Goal: Book appointment/travel/reservation

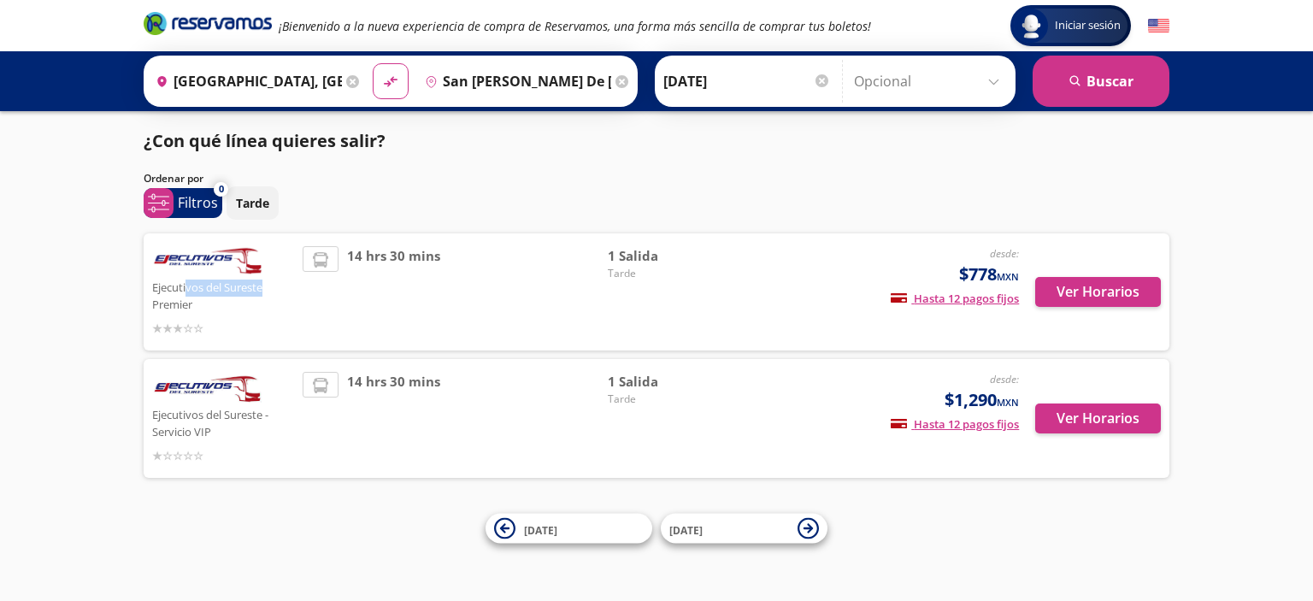
drag, startPoint x: 188, startPoint y: 288, endPoint x: 277, endPoint y: 286, distance: 88.9
click at [277, 286] on p "Ejecutivos del Sureste Premier" at bounding box center [223, 294] width 142 height 37
click at [190, 290] on p "Ejecutivos del Sureste Premier" at bounding box center [223, 294] width 142 height 37
drag, startPoint x: 150, startPoint y: 286, endPoint x: 250, endPoint y: 309, distance: 101.6
click at [250, 309] on div "Ejecutivos del Sureste Premier desde: $778 MXN Hasta 12 pagos fijos Pagos fijos…" at bounding box center [657, 291] width 1026 height 117
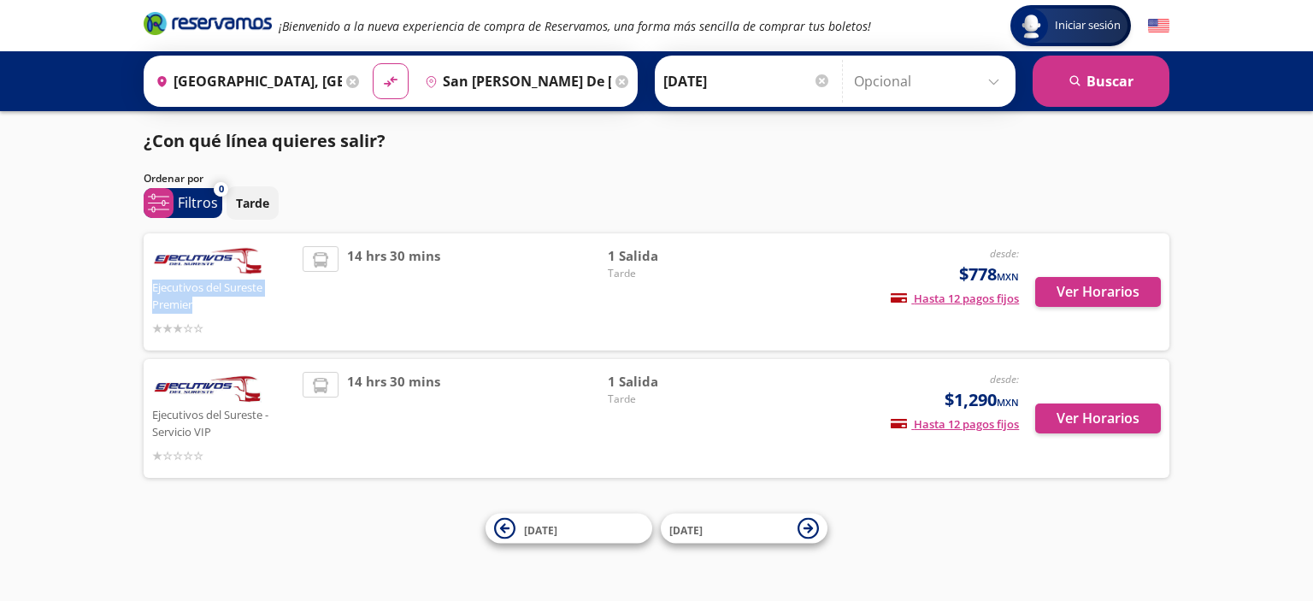
click at [229, 305] on p "Ejecutivos del Sureste Premier" at bounding box center [223, 294] width 142 height 37
click at [229, 289] on p "Ejecutivos del Sureste Premier" at bounding box center [223, 294] width 142 height 37
click at [230, 286] on p "Ejecutivos del Sureste Premier" at bounding box center [223, 294] width 142 height 37
click at [349, 79] on icon at bounding box center [352, 81] width 13 height 13
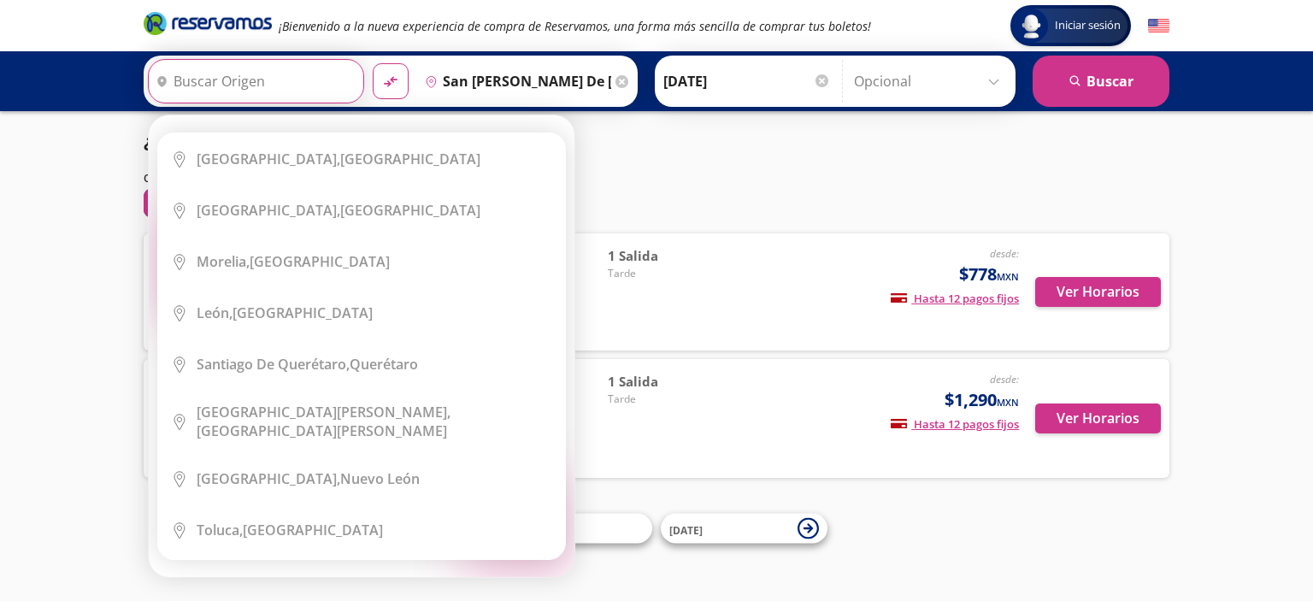
drag, startPoint x: 349, startPoint y: 79, endPoint x: 271, endPoint y: 82, distance: 77.8
click at [265, 115] on div "Elige tu origen Close Origen heroicons:map-pin-20-solid serch-icon City Icon [G…" at bounding box center [362, 346] width 426 height 462
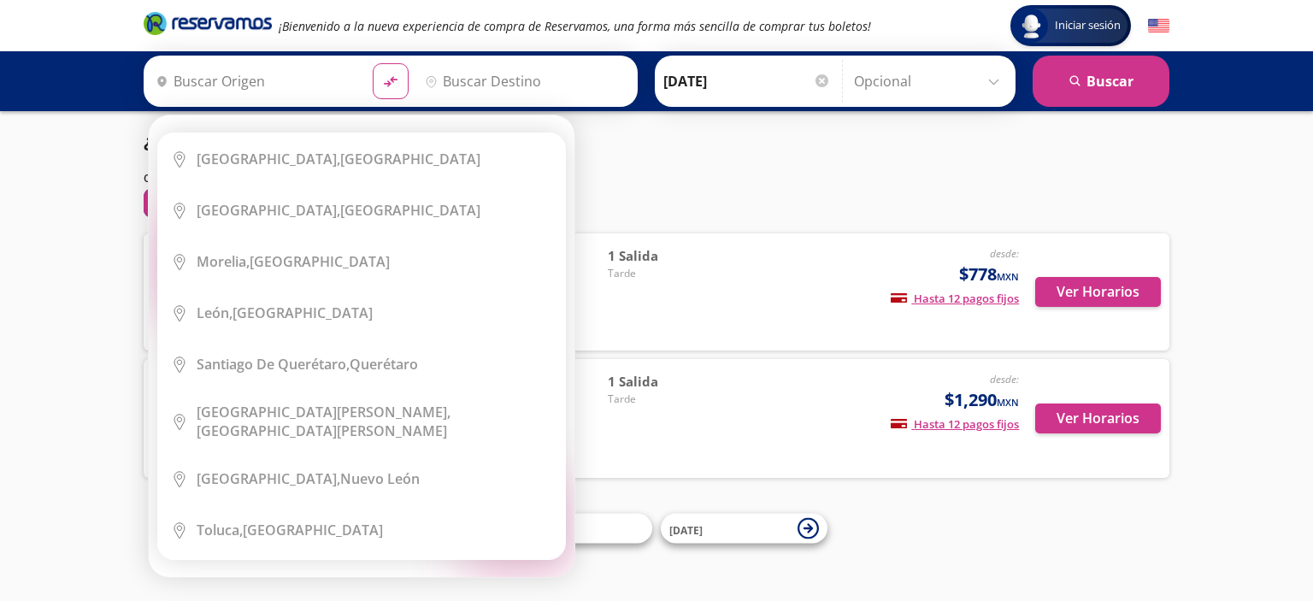
click at [223, 73] on input "Origen" at bounding box center [254, 81] width 210 height 43
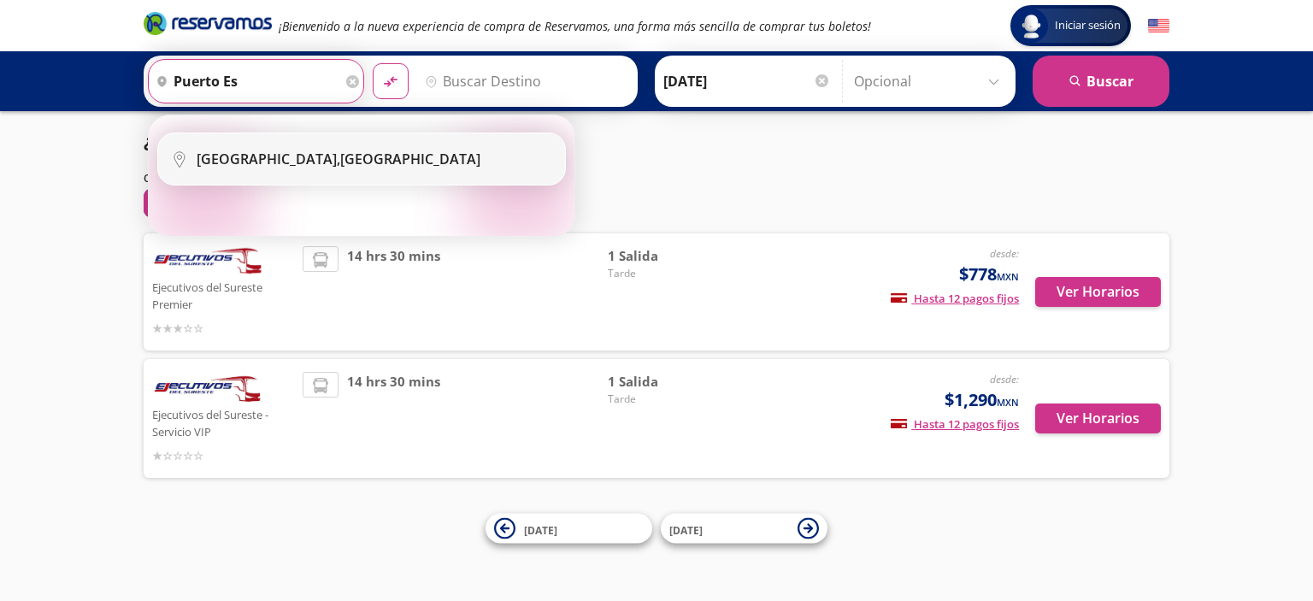
click at [298, 175] on li "City Icon [GEOGRAPHIC_DATA], [GEOGRAPHIC_DATA]" at bounding box center [361, 158] width 407 height 51
type input "[GEOGRAPHIC_DATA], [GEOGRAPHIC_DATA]"
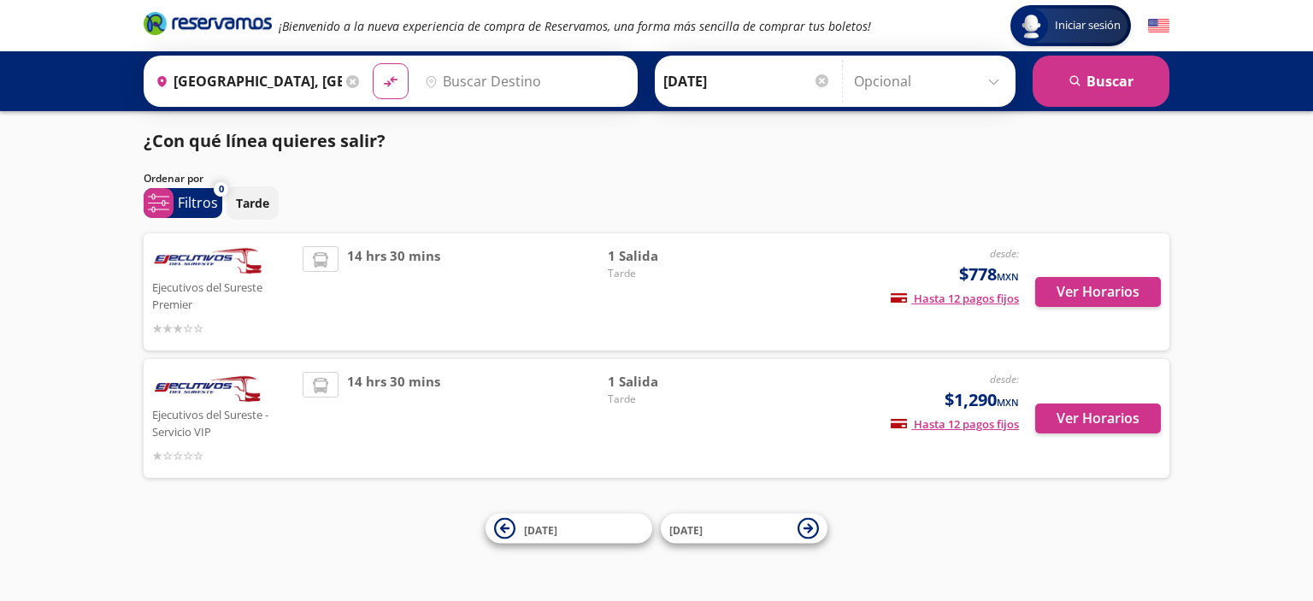
click at [478, 84] on input "Destino" at bounding box center [523, 81] width 210 height 43
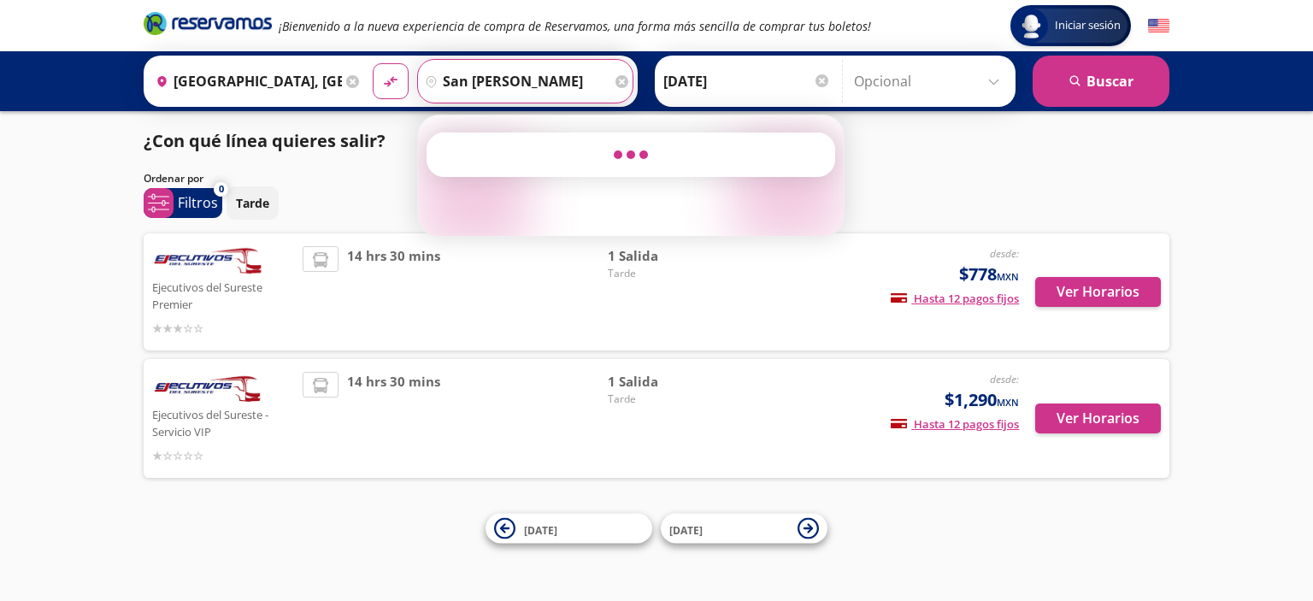
type input "san [PERSON_NAME]"
